Goal: Transaction & Acquisition: Purchase product/service

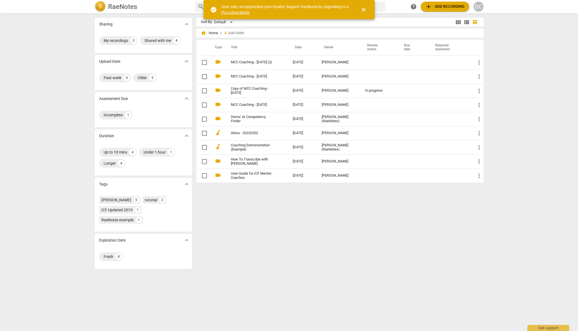
click at [453, 5] on span "add Add recording" at bounding box center [444, 6] width 39 height 7
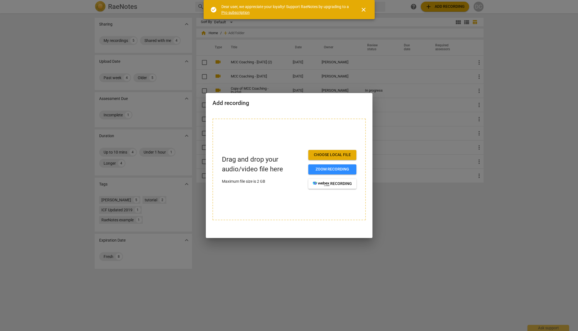
click at [534, 50] on div at bounding box center [289, 165] width 578 height 331
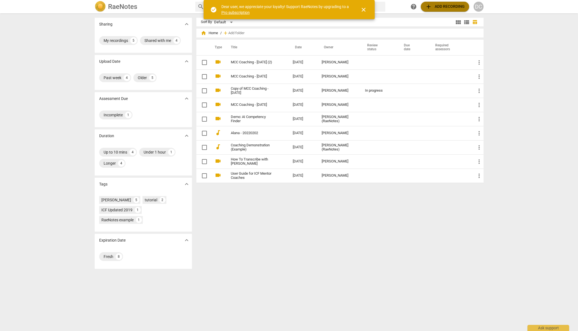
click at [453, 4] on span "add Add recording" at bounding box center [444, 6] width 39 height 7
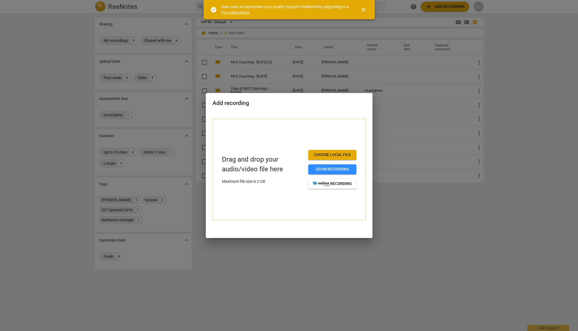
click at [342, 156] on span "Choose local file" at bounding box center [332, 155] width 39 height 6
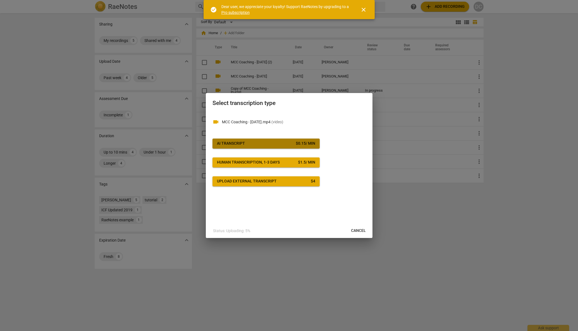
click at [261, 143] on span "AI Transcript $ 0.15 / min" at bounding box center [266, 144] width 98 height 6
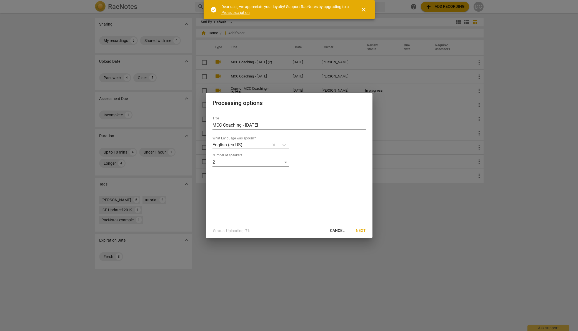
click at [359, 229] on span "Next" at bounding box center [361, 231] width 10 height 6
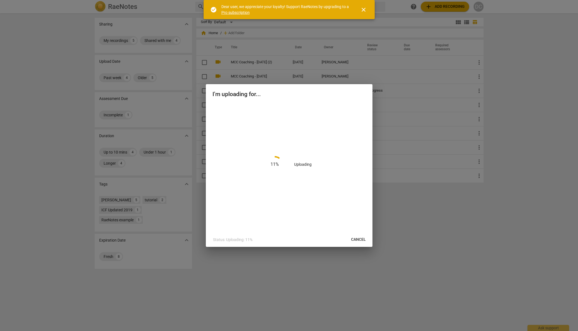
click at [233, 11] on link "Pro subscription" at bounding box center [235, 12] width 28 height 4
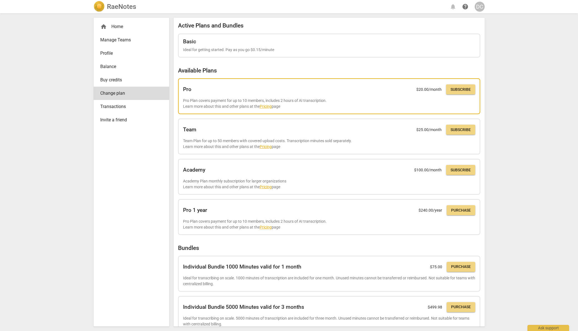
click at [264, 106] on link "Pricing" at bounding box center [266, 106] width 12 height 4
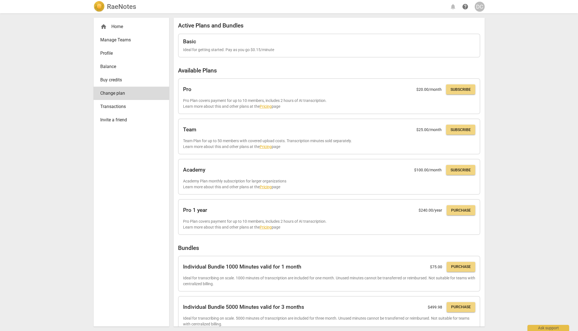
click at [122, 27] on div "home Home" at bounding box center [129, 26] width 58 height 7
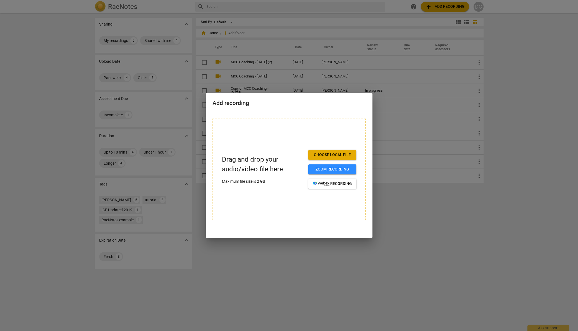
click at [434, 217] on div at bounding box center [289, 165] width 578 height 331
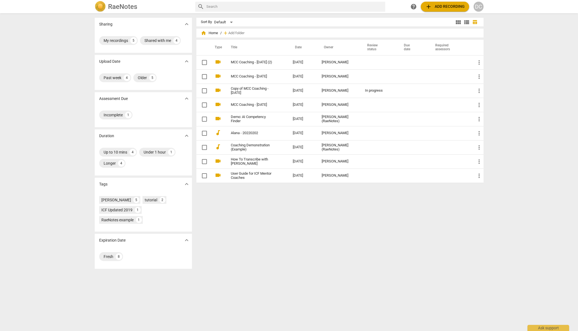
click at [448, 4] on span "add Add recording" at bounding box center [444, 6] width 39 height 7
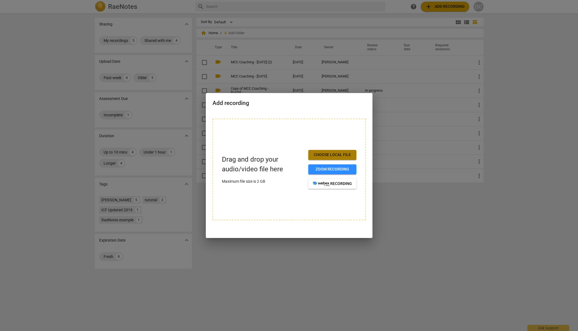
click at [335, 154] on span "Choose local file" at bounding box center [332, 155] width 39 height 6
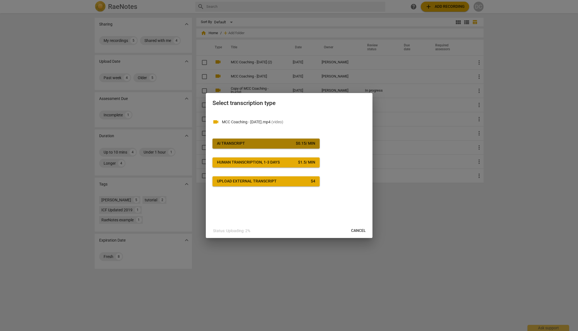
click at [292, 141] on span "AI Transcript $ 0.15 / min" at bounding box center [266, 144] width 98 height 6
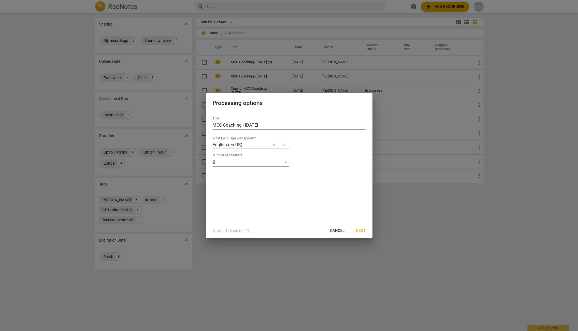
click at [362, 230] on span "Next" at bounding box center [361, 231] width 10 height 6
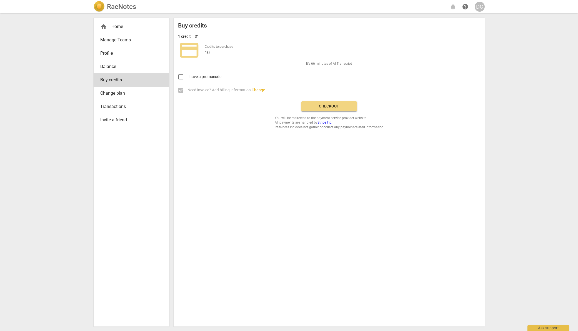
click at [329, 106] on span "Checkout" at bounding box center [329, 107] width 47 height 6
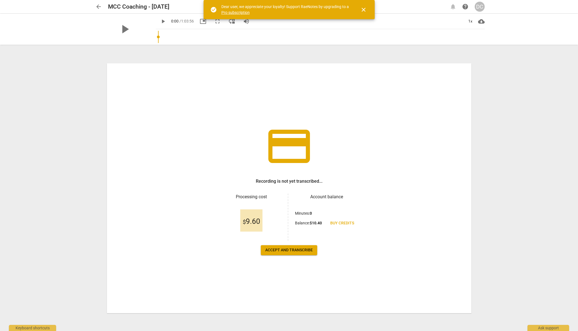
click at [289, 248] on span "Accept and transcribe" at bounding box center [288, 250] width 47 height 6
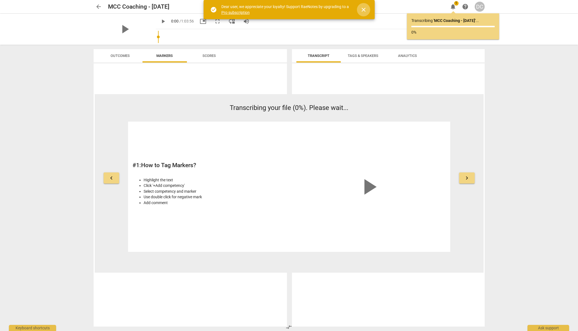
click at [362, 8] on span "close" at bounding box center [363, 9] width 7 height 7
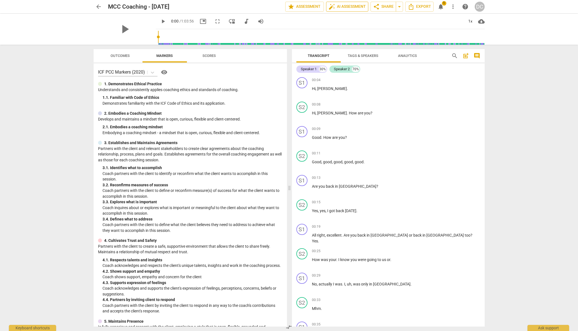
click at [354, 7] on span "auto_fix_high AI Assessment" at bounding box center [347, 6] width 37 height 7
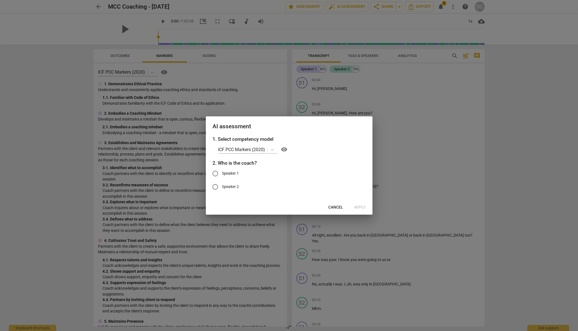
click at [455, 154] on div at bounding box center [289, 165] width 578 height 331
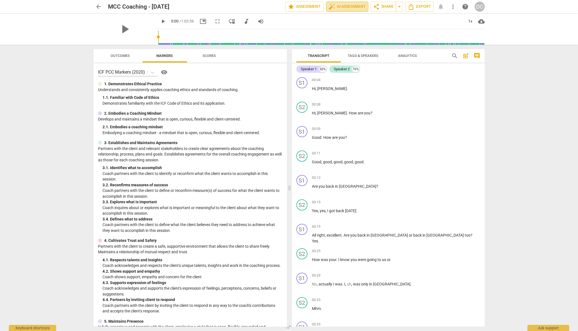
click at [348, 6] on span "auto_fix_high AI Assessment" at bounding box center [347, 6] width 37 height 7
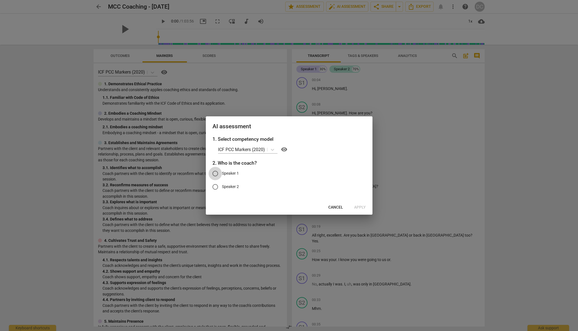
click at [217, 174] on input "Speaker 1" at bounding box center [215, 173] width 13 height 13
radio input "true"
click at [365, 205] on span "Apply" at bounding box center [360, 208] width 12 height 6
